Goal: Task Accomplishment & Management: Use online tool/utility

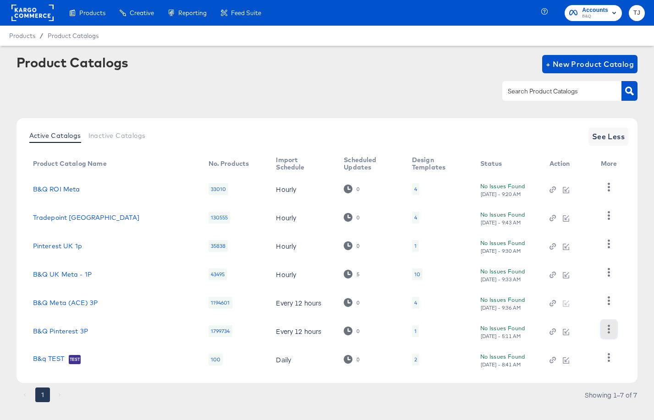
click at [608, 329] on icon "button" at bounding box center [608, 329] width 2 height 9
click at [600, 290] on div "HUD Checks (Internal)" at bounding box center [571, 283] width 92 height 15
click at [80, 329] on link "B&Q Pinterest 3P" at bounding box center [60, 331] width 55 height 7
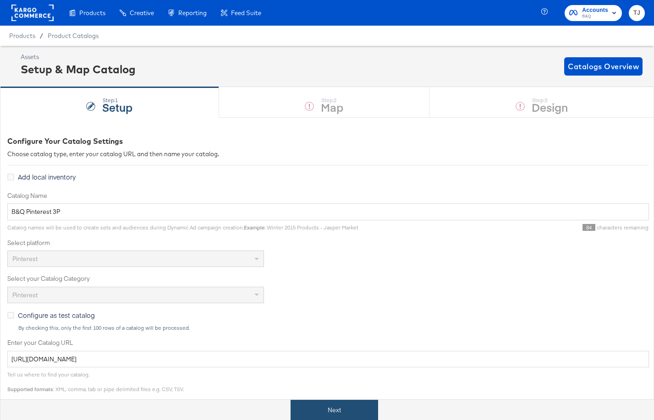
click at [335, 415] on button "Next" at bounding box center [333, 410] width 87 height 21
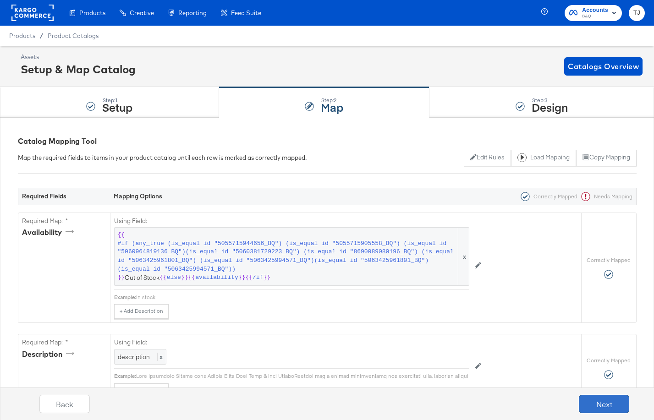
click at [606, 405] on button "Next" at bounding box center [604, 404] width 50 height 18
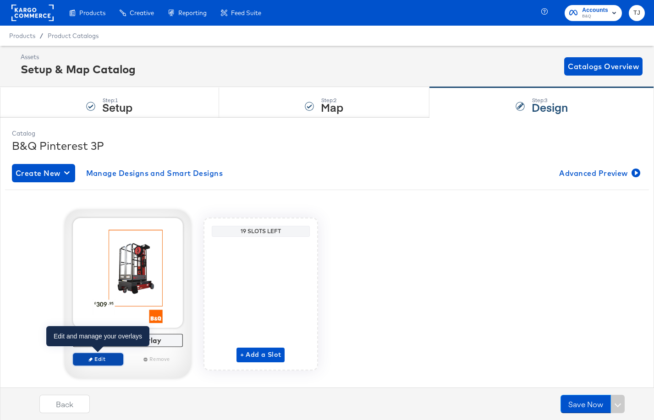
click at [106, 359] on span "Edit" at bounding box center [98, 358] width 42 height 7
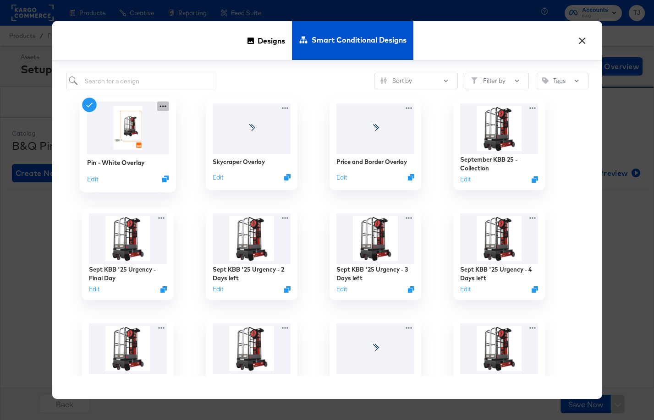
click at [158, 106] on icon at bounding box center [162, 107] width 11 height 10
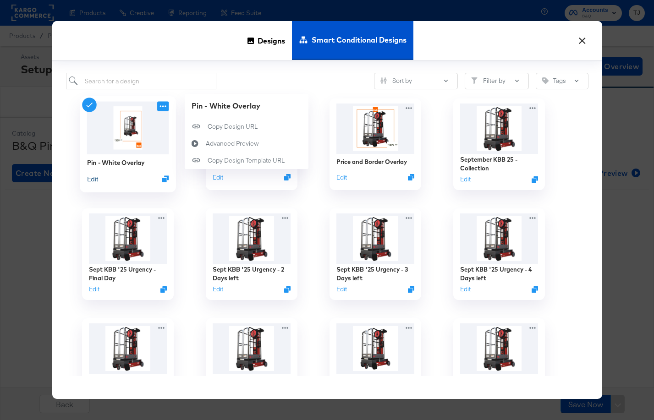
click at [88, 174] on div "Pin - White Overlay Edit" at bounding box center [128, 170] width 82 height 33
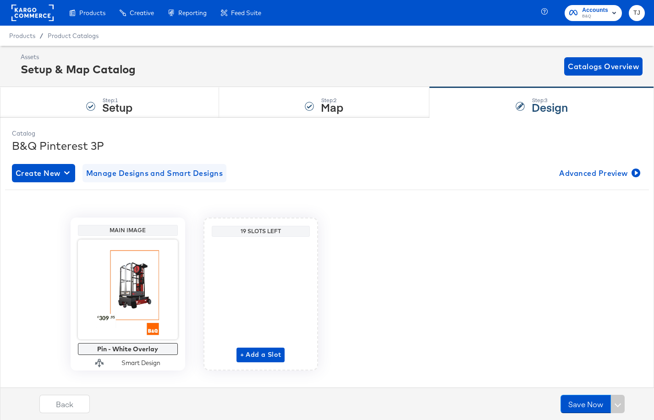
scroll to position [17, 0]
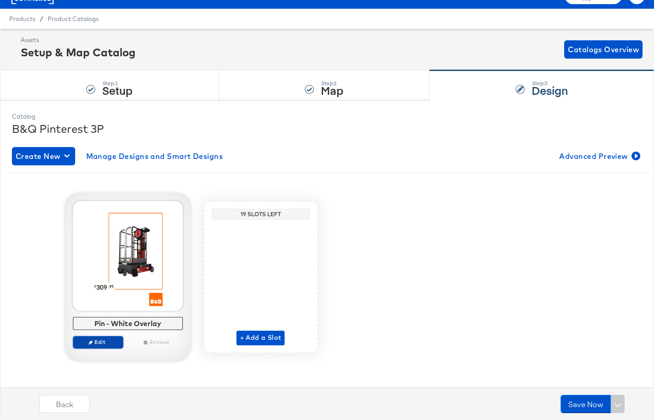
click at [111, 337] on button "Edit" at bounding box center [98, 342] width 50 height 13
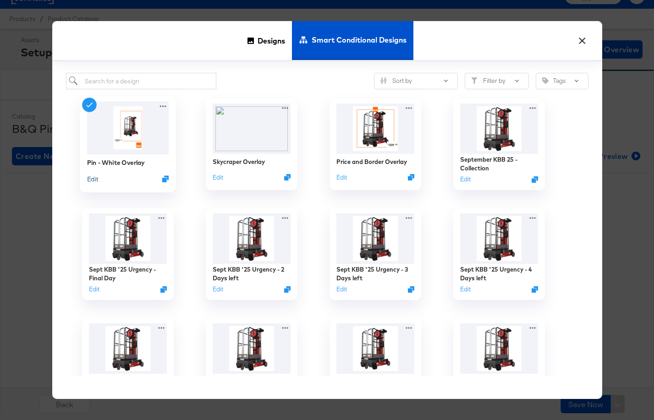
click at [90, 177] on button "Edit" at bounding box center [92, 179] width 11 height 9
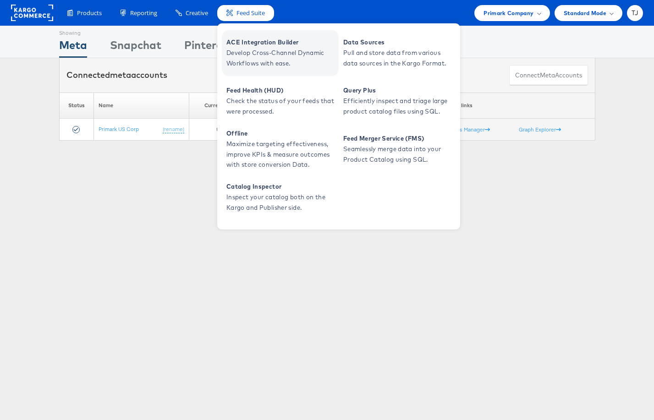
click at [264, 48] on span "Develop Cross-Channel Dynamic Workflows with ease." at bounding box center [281, 58] width 110 height 21
